Goal: Task Accomplishment & Management: Manage account settings

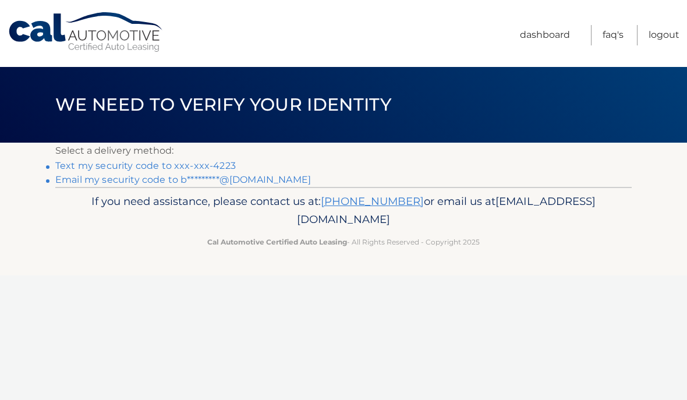
click at [160, 164] on link "Text my security code to xxx-xxx-4223" at bounding box center [145, 165] width 180 height 11
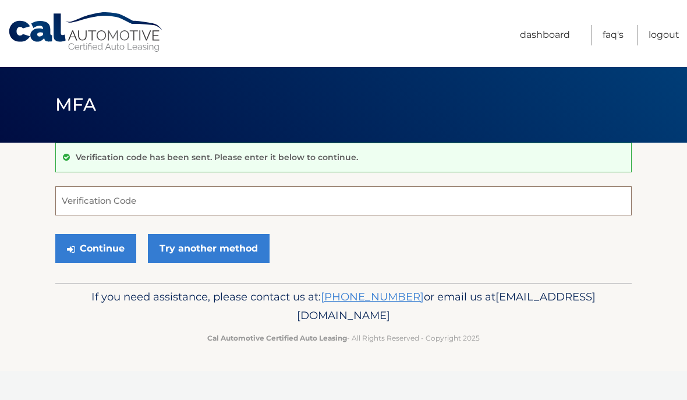
click at [91, 190] on input "Verification Code" at bounding box center [343, 200] width 576 height 29
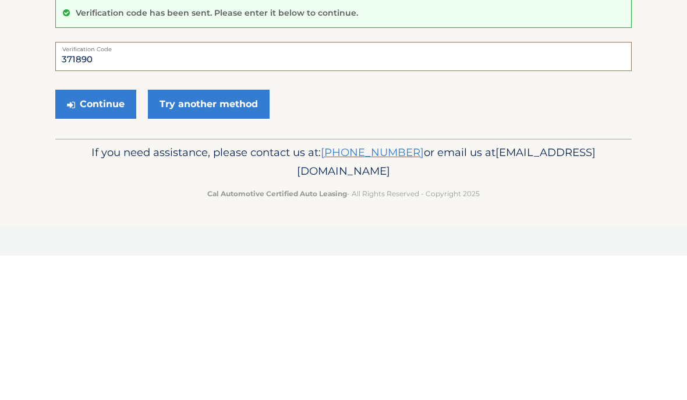
type input "371890"
click at [97, 234] on button "Continue" at bounding box center [95, 248] width 81 height 29
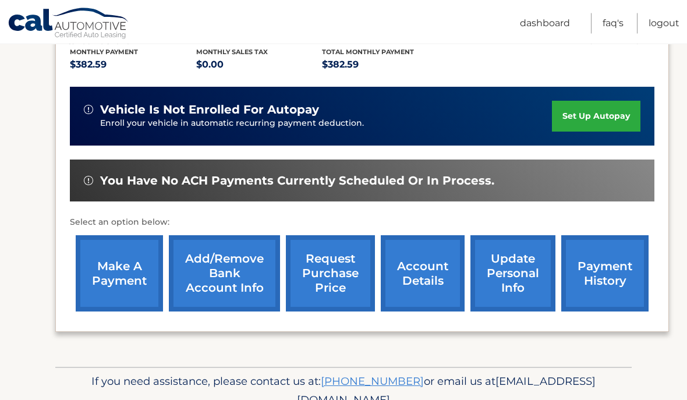
scroll to position [251, 0]
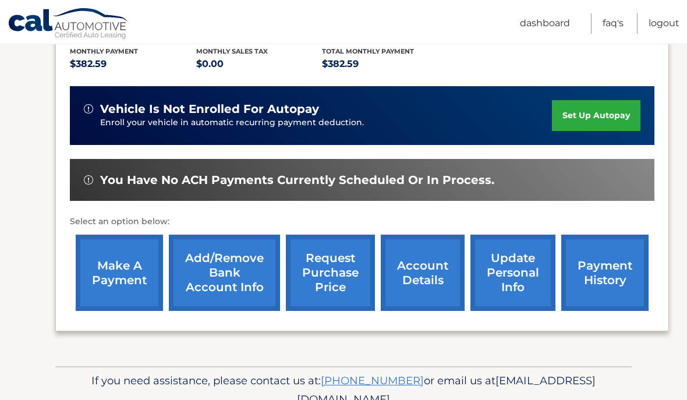
click at [126, 275] on link "make a payment" at bounding box center [119, 273] width 87 height 76
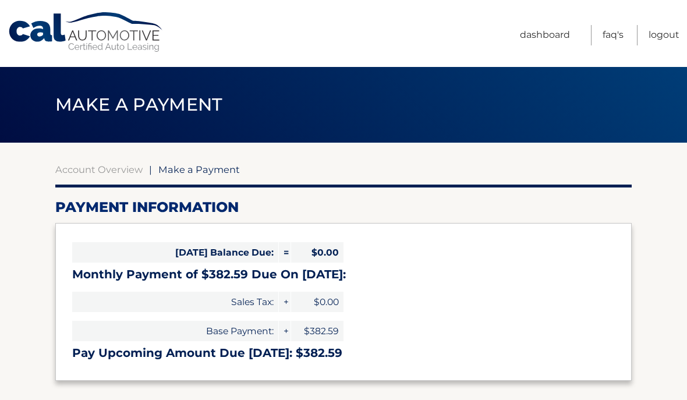
select select "NjJlZmY5NmItODdlNi00ZTFjLWIwNGQtYzg2MWQ5M2E1MTk1"
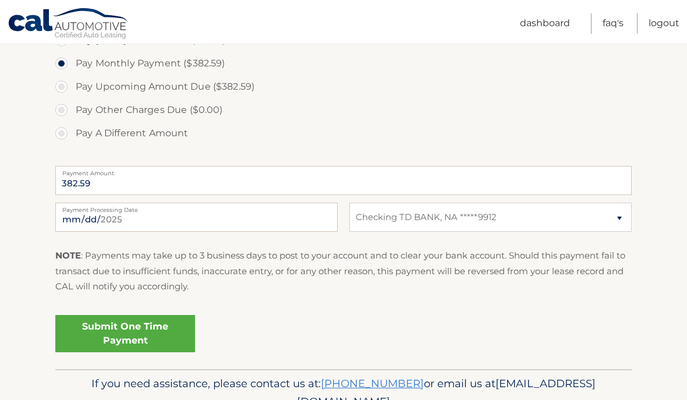
scroll to position [377, 0]
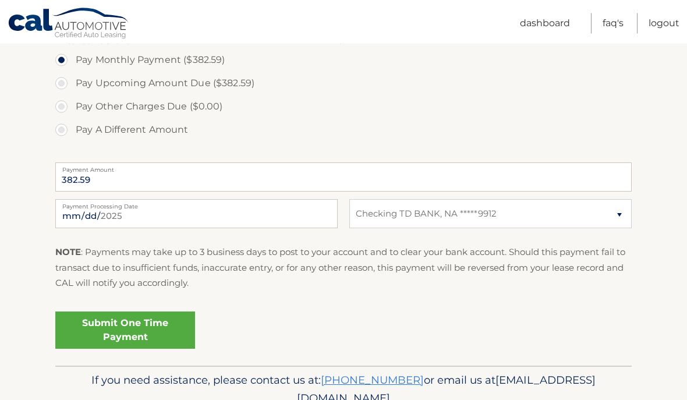
click at [151, 327] on link "Submit One Time Payment" at bounding box center [125, 330] width 140 height 37
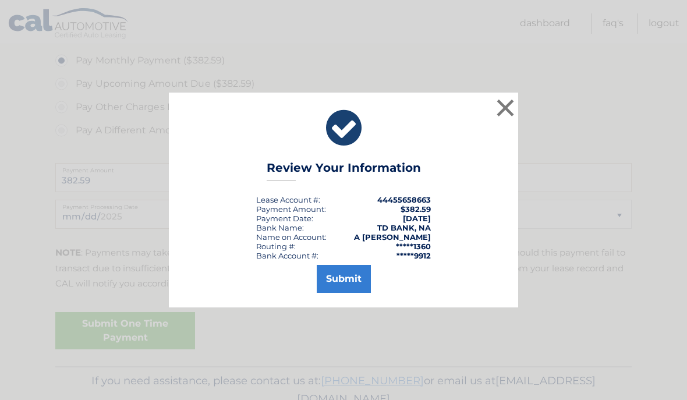
click at [337, 293] on button "Submit" at bounding box center [344, 279] width 54 height 28
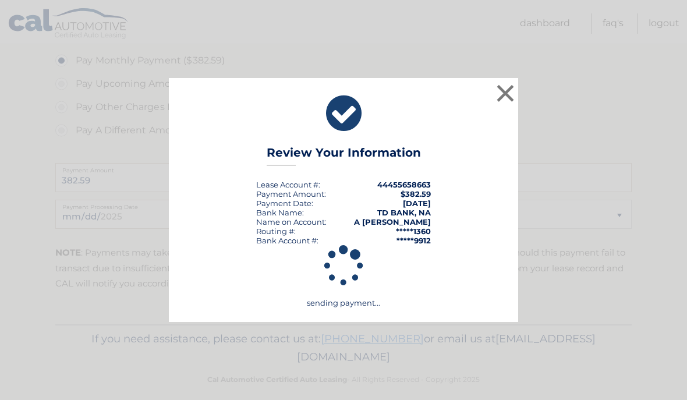
scroll to position [335, 0]
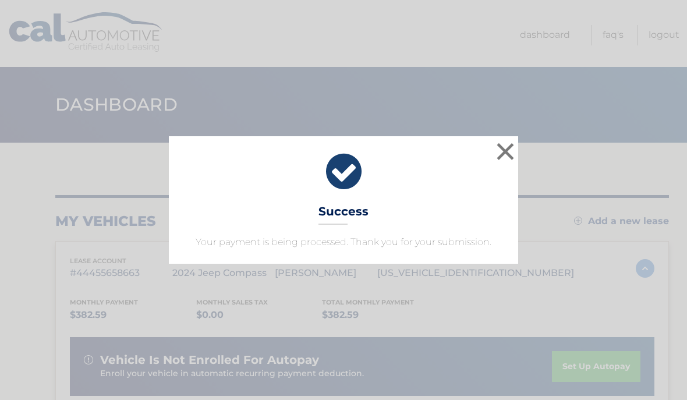
click at [514, 156] on button "×" at bounding box center [505, 151] width 23 height 23
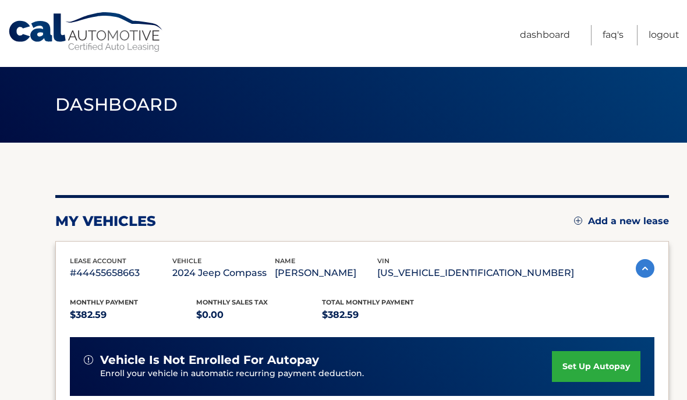
click at [673, 37] on link "Logout" at bounding box center [663, 35] width 31 height 20
